Goal: Task Accomplishment & Management: Use online tool/utility

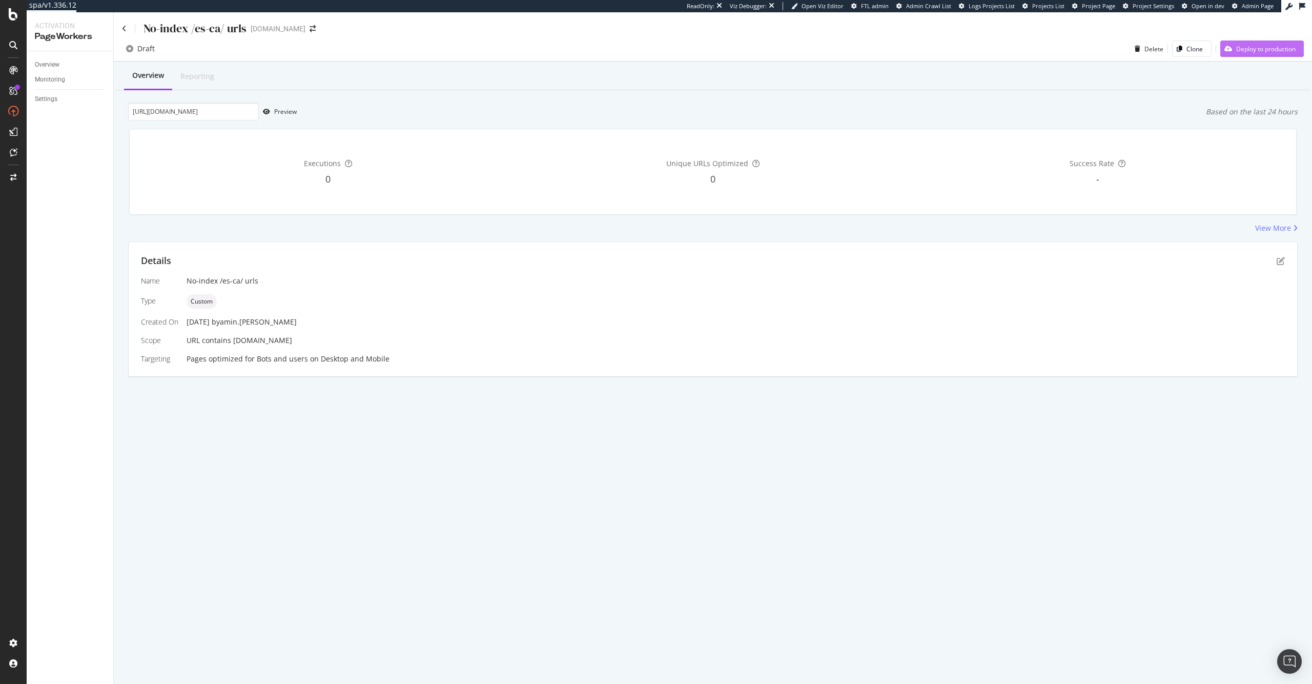
click at [1267, 46] on div "Deploy to production" at bounding box center [1265, 49] width 59 height 9
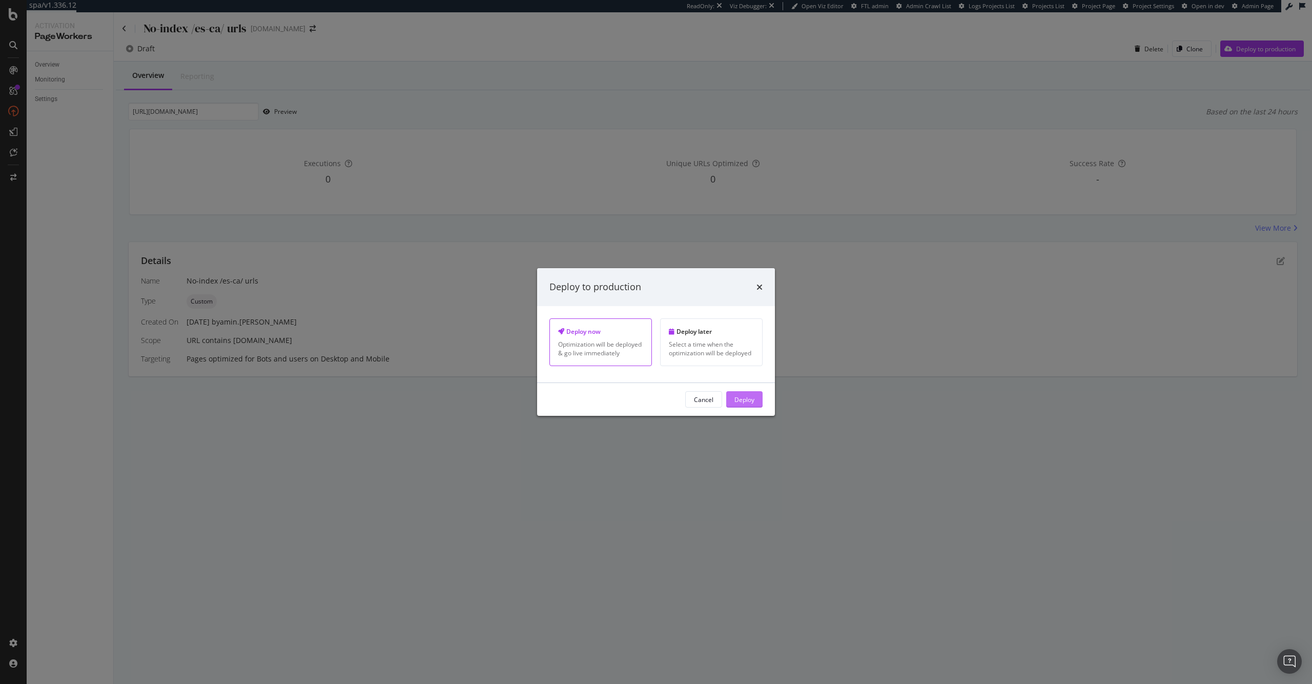
click at [734, 397] on div "Deploy" at bounding box center [744, 399] width 20 height 9
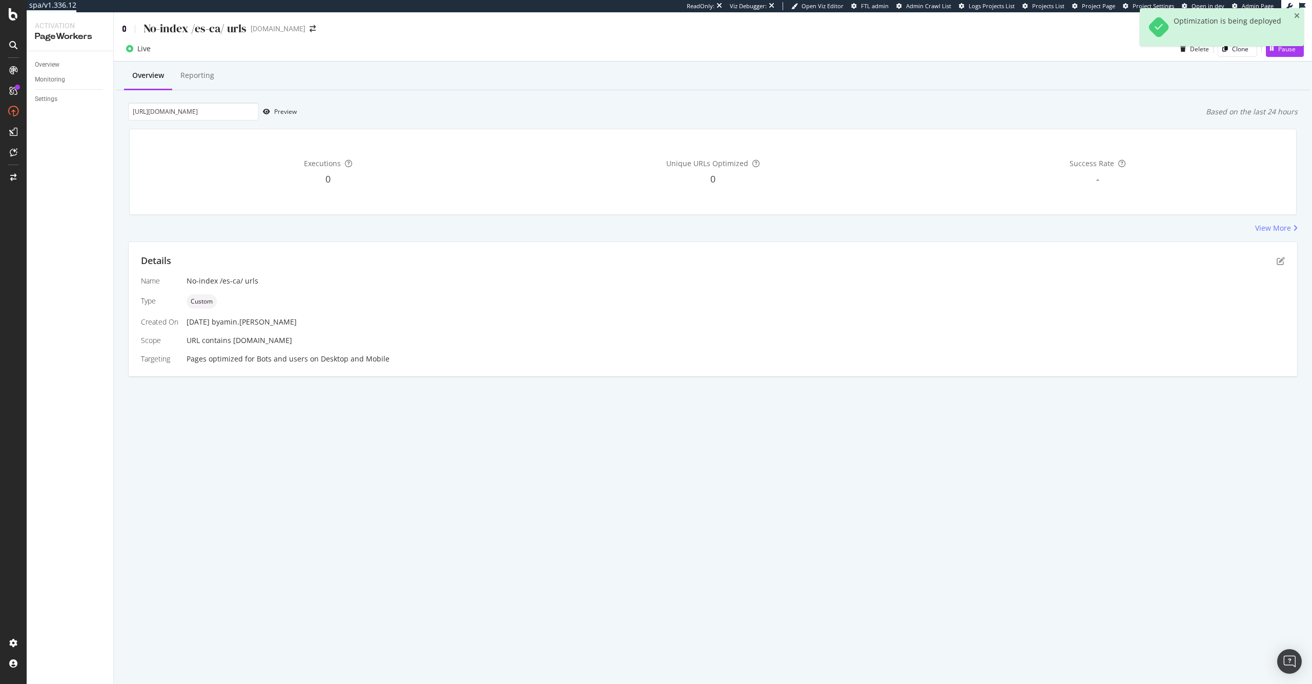
click at [126, 27] on icon at bounding box center [124, 28] width 5 height 7
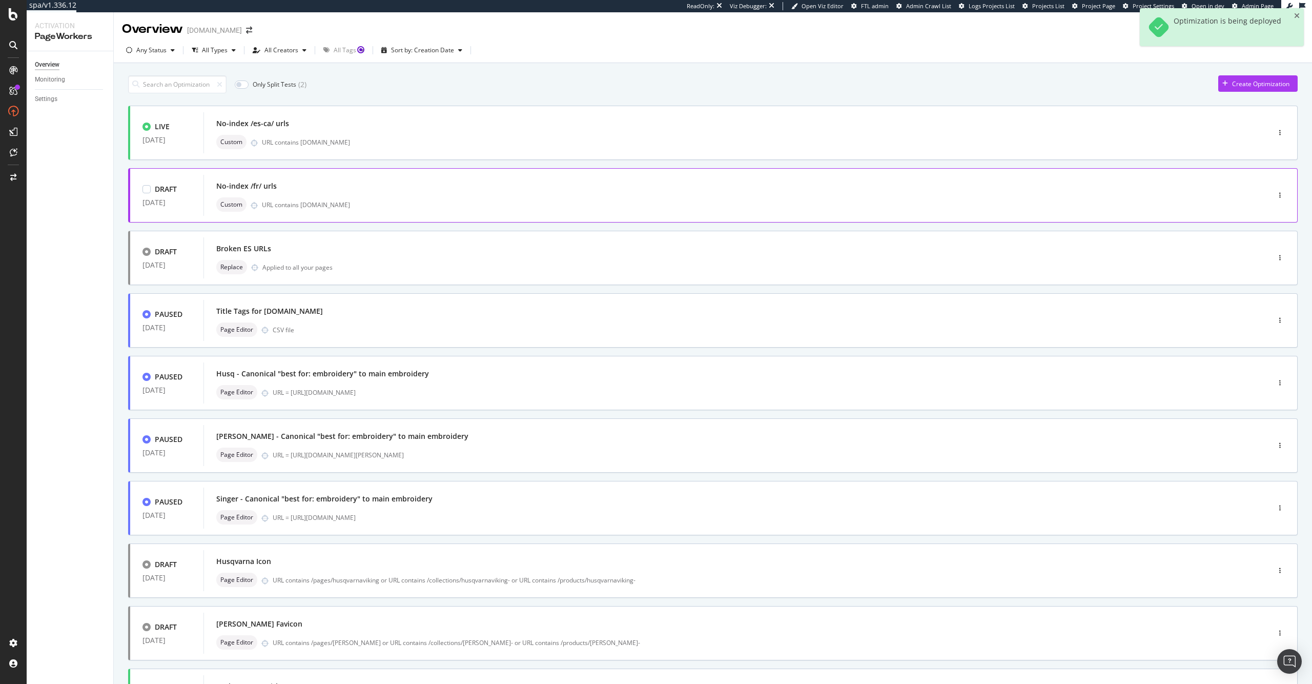
click at [503, 203] on div "URL contains www.singer.com" at bounding box center [744, 204] width 964 height 9
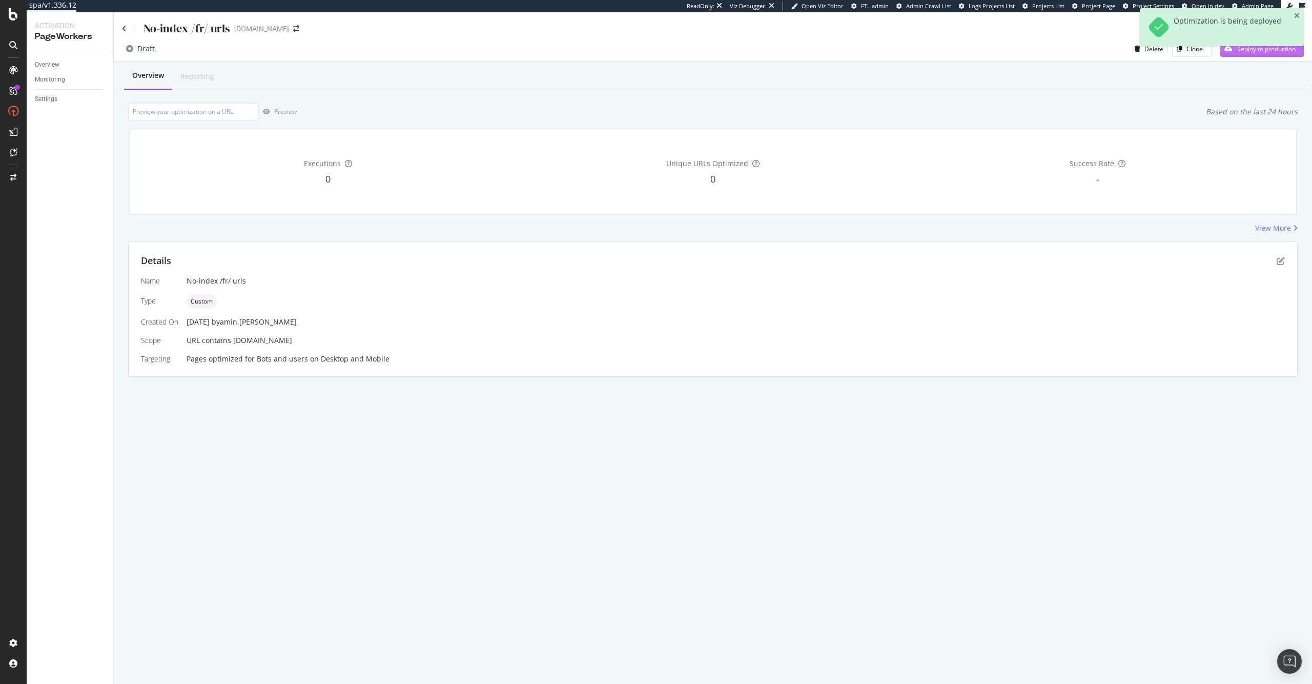
click at [1283, 54] on div "Deploy to production" at bounding box center [1257, 48] width 75 height 15
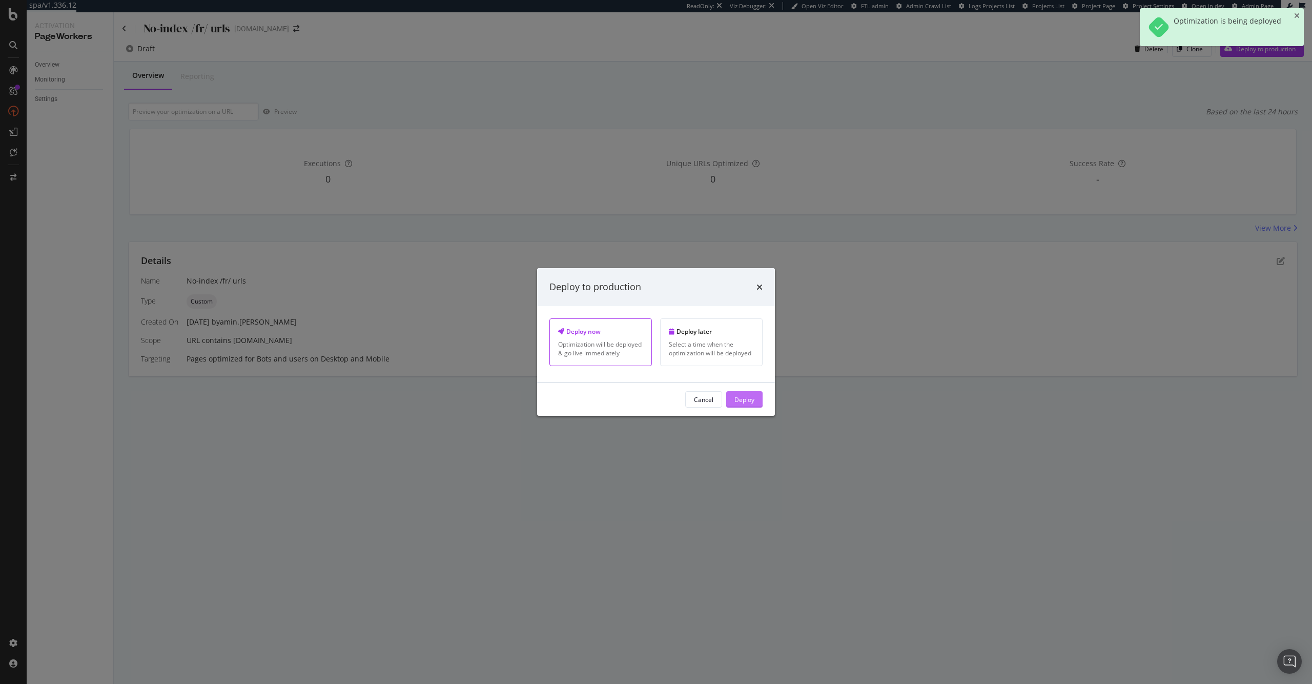
click at [740, 403] on div "Deploy" at bounding box center [744, 399] width 20 height 9
